Goal: Task Accomplishment & Management: Manage account settings

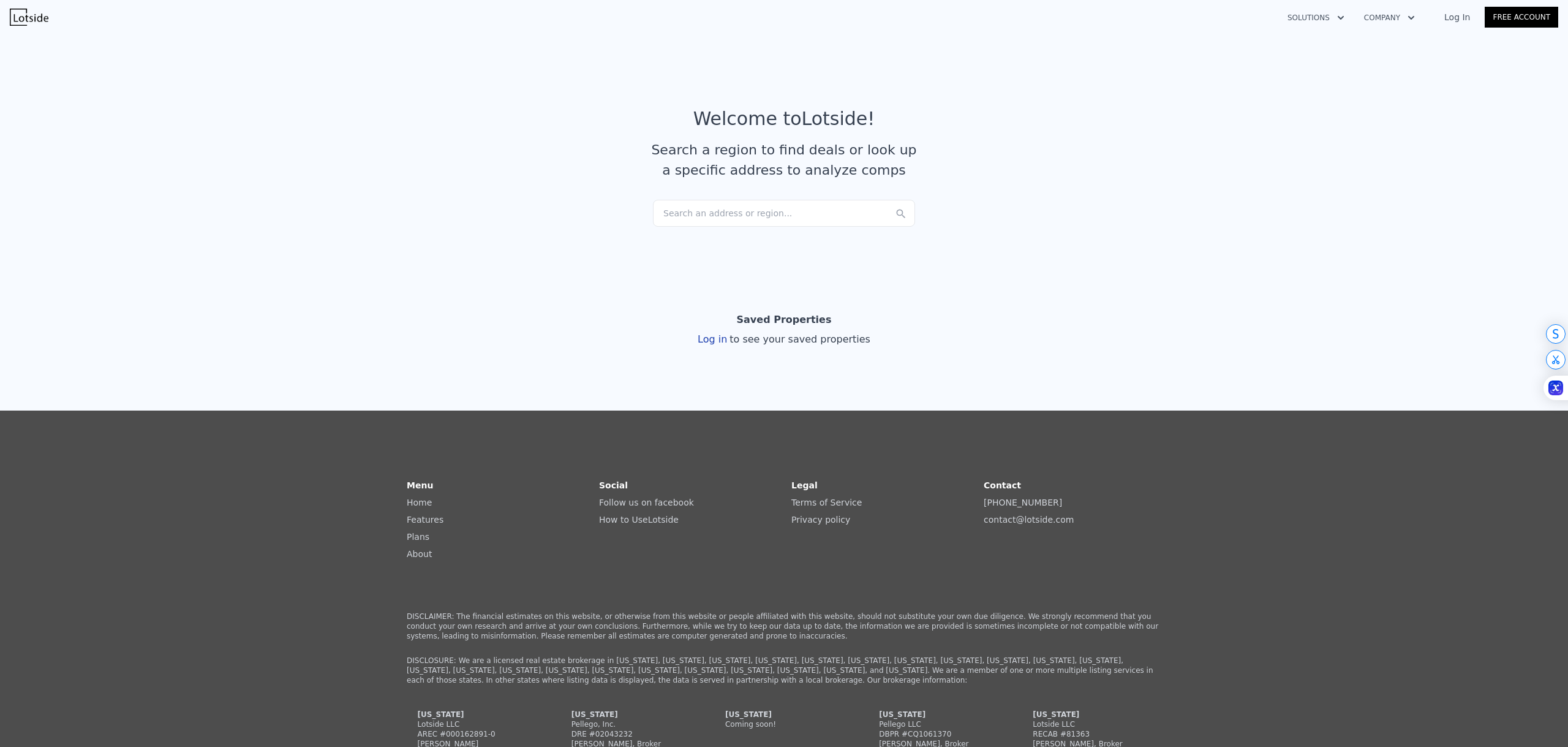
click at [1457, 17] on link "Log In" at bounding box center [1457, 17] width 55 height 12
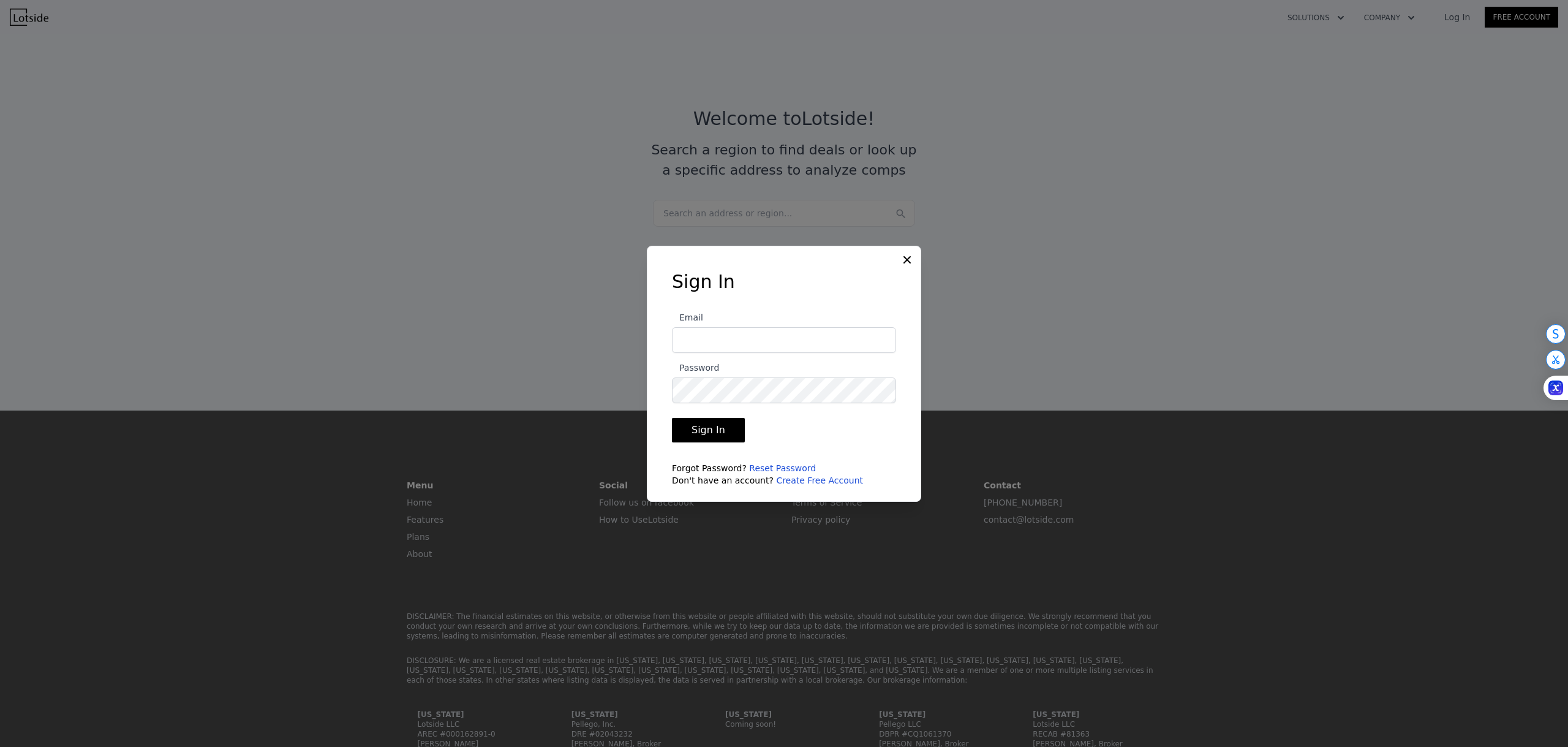
click at [727, 341] on input "Email" at bounding box center [784, 339] width 224 height 25
click at [779, 350] on input "jakearnold6103@gmail.com" at bounding box center [784, 339] width 224 height 25
click at [810, 340] on input "jakearnoldrocks81@gmail.com" at bounding box center [784, 339] width 224 height 25
type input "jakearnold6103@gmail.com"
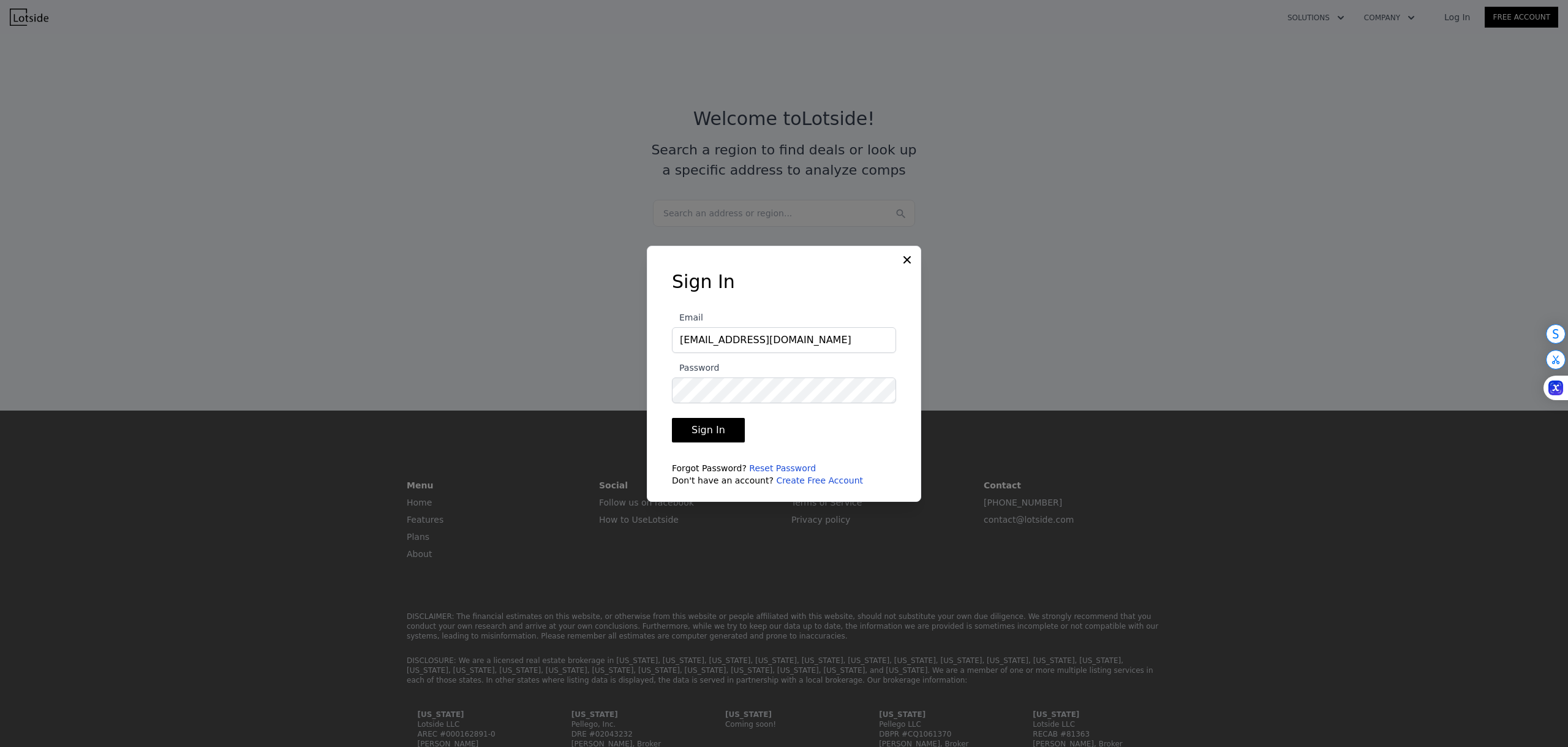
click at [896, 257] on div "Sign In Email jakearnold6103@gmail.com Password Sign In Forgot Password? Reset …" at bounding box center [784, 374] width 275 height 256
click at [907, 257] on icon at bounding box center [907, 260] width 12 height 12
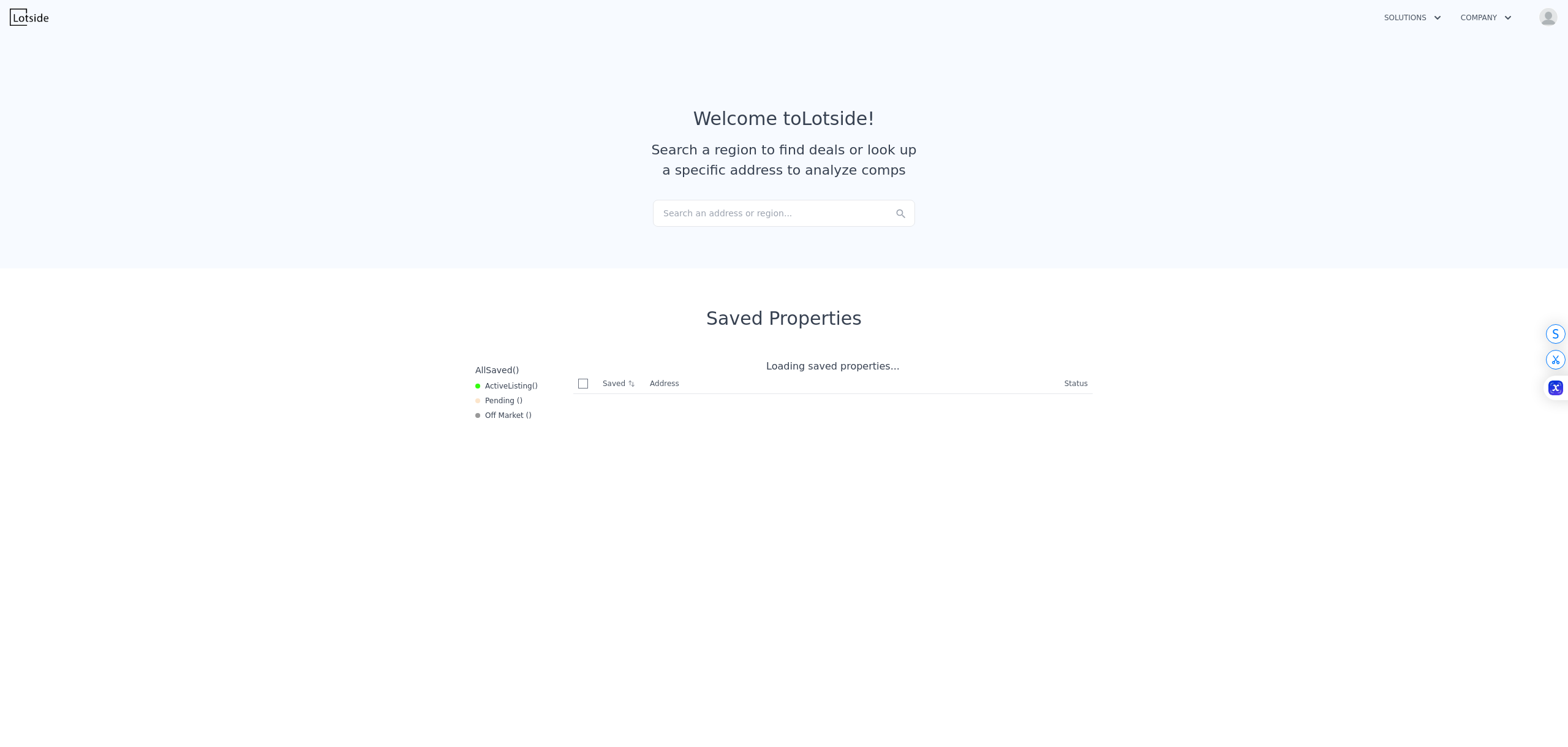
checkbox input "true"
click at [1550, 17] on img "button" at bounding box center [1548, 17] width 19 height 19
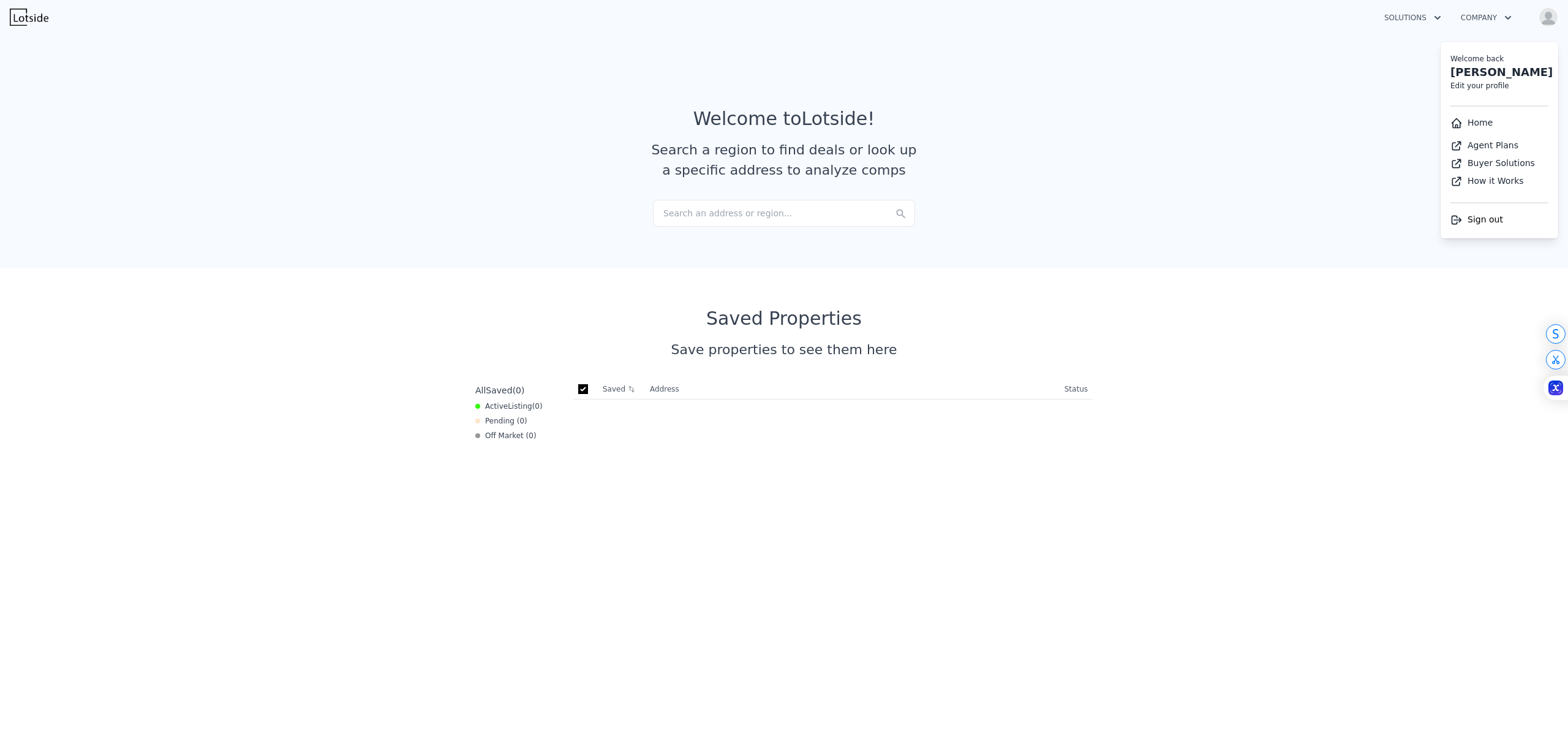
click at [1329, 146] on section "Welcome to Lotside ! Search a region to find deals or look up a specific addres…" at bounding box center [784, 149] width 1568 height 239
